Goal: Task Accomplishment & Management: Manage account settings

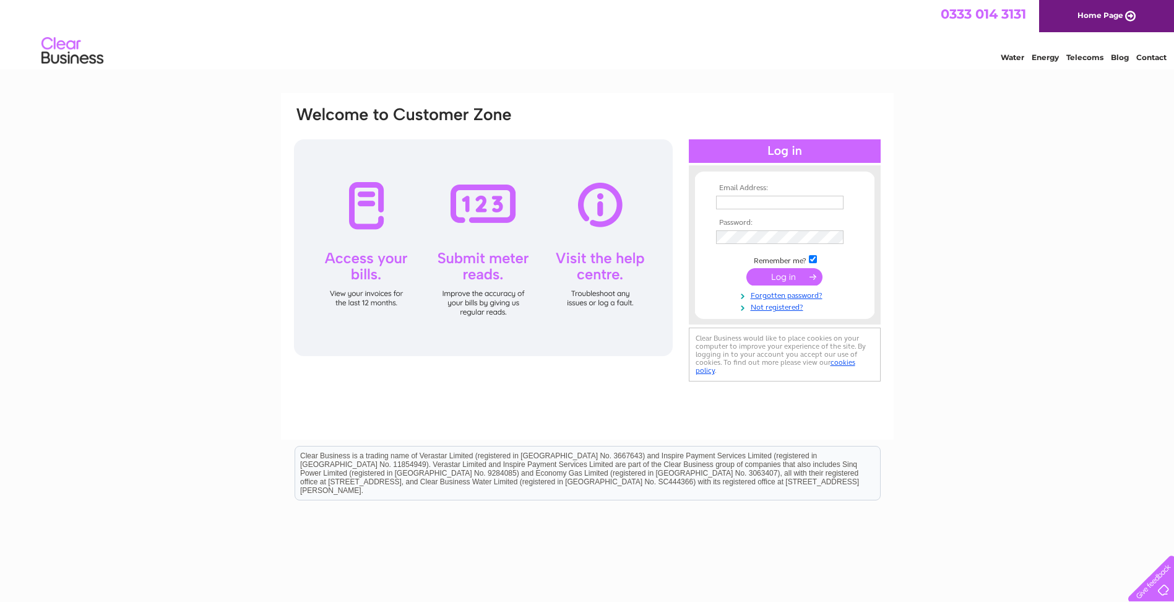
type input "aileen@blackthorneit.com"
click at [795, 274] on input "submit" at bounding box center [785, 276] width 76 height 17
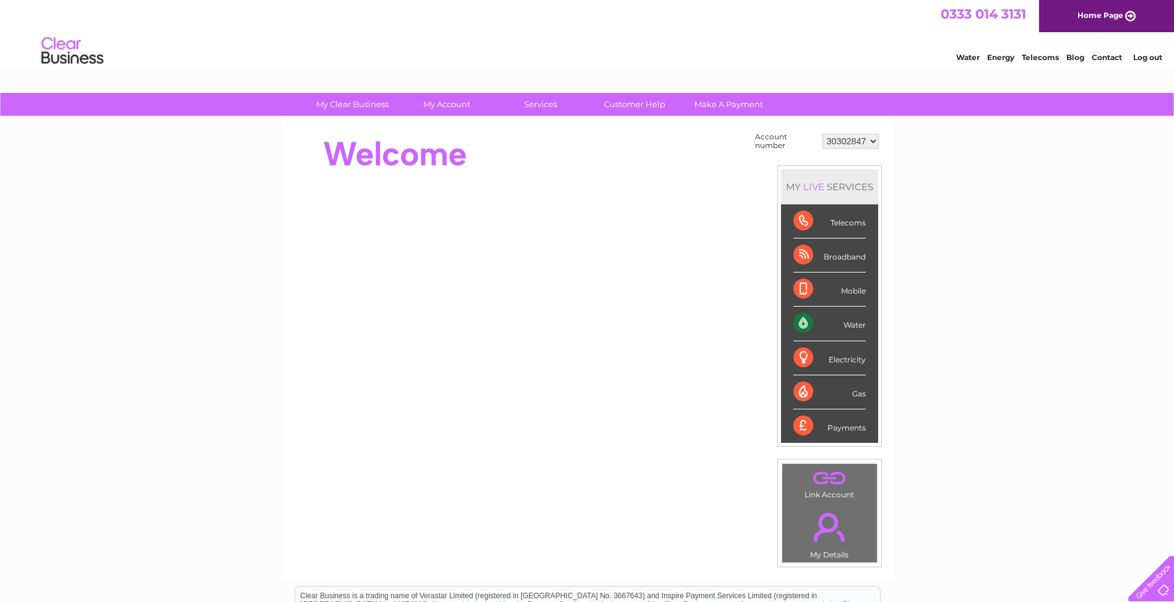
click at [857, 327] on div "Water" at bounding box center [830, 323] width 72 height 34
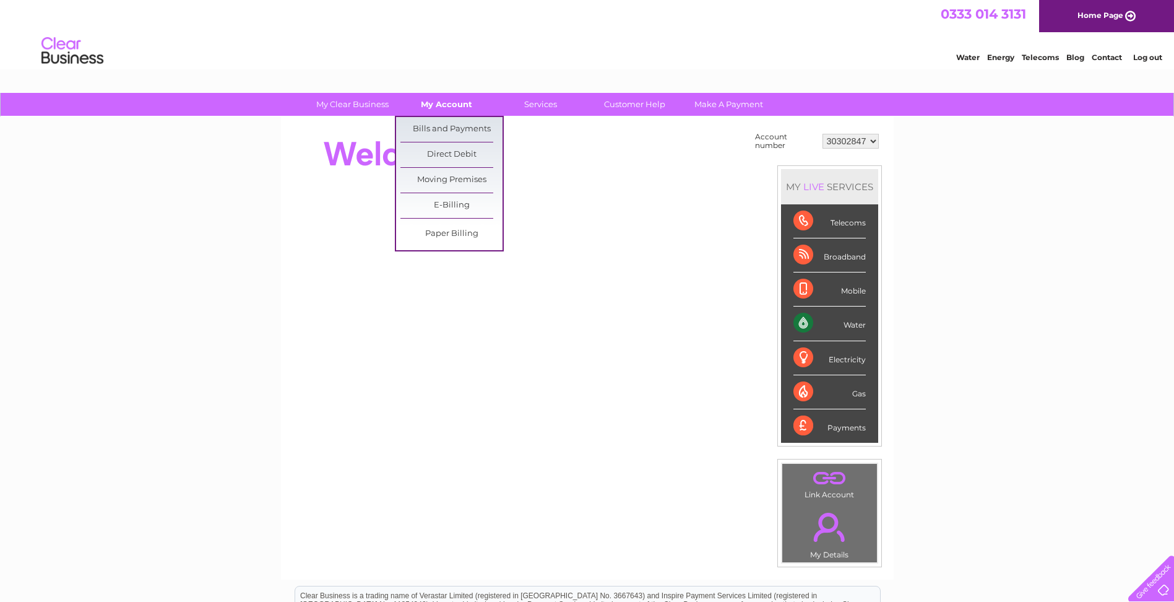
click at [453, 105] on link "My Account" at bounding box center [447, 104] width 102 height 23
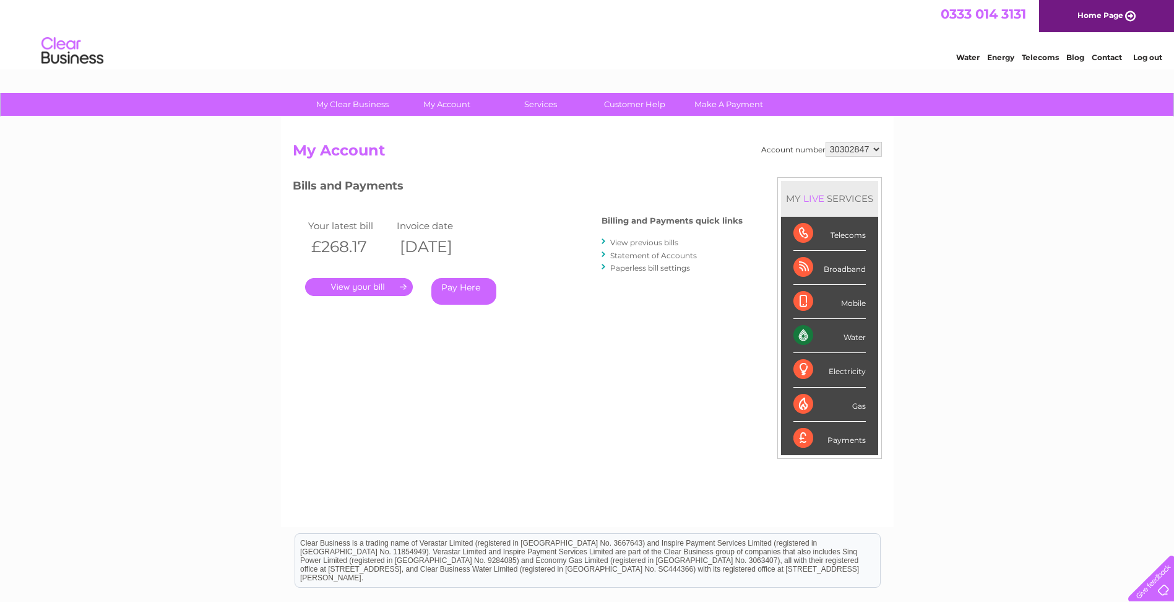
click at [349, 287] on link "." at bounding box center [359, 287] width 108 height 18
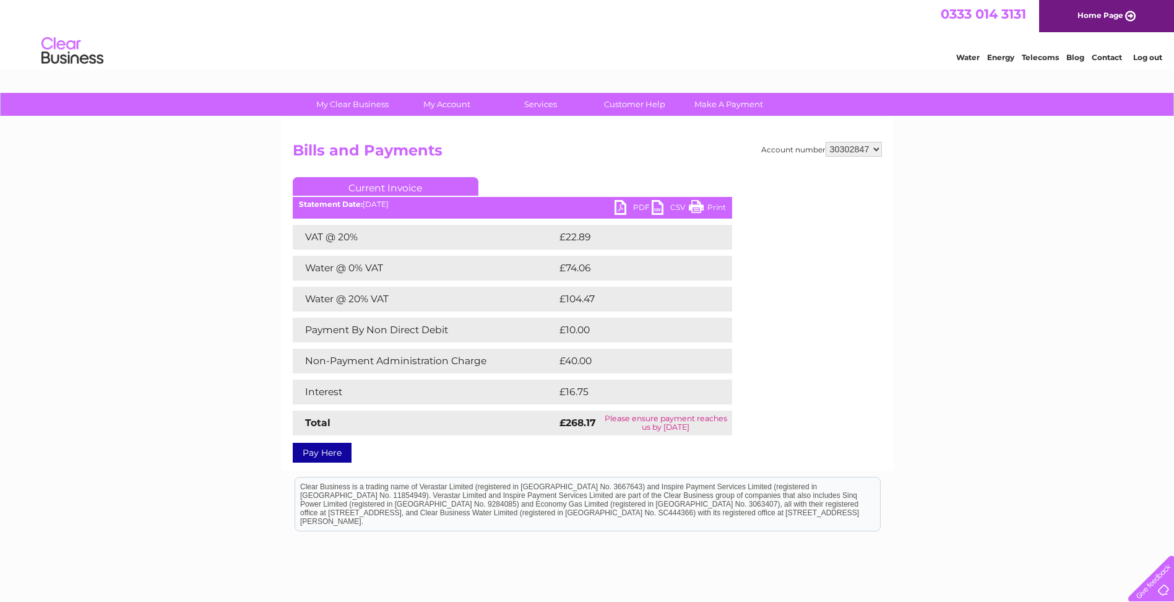
click at [635, 208] on link "PDF" at bounding box center [633, 209] width 37 height 18
